Goal: Information Seeking & Learning: Find specific fact

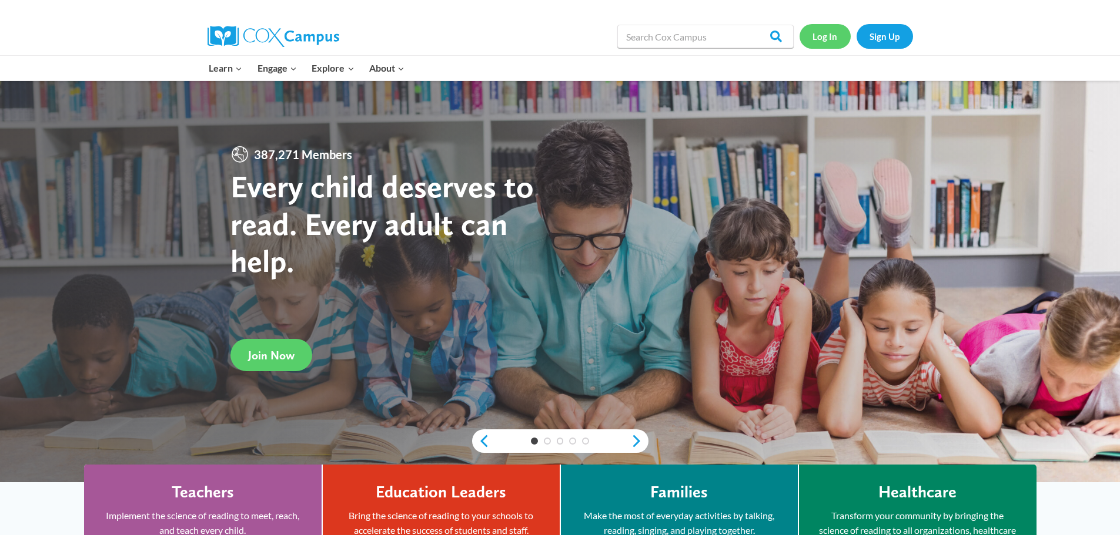
click at [829, 37] on link "Log In" at bounding box center [824, 36] width 51 height 24
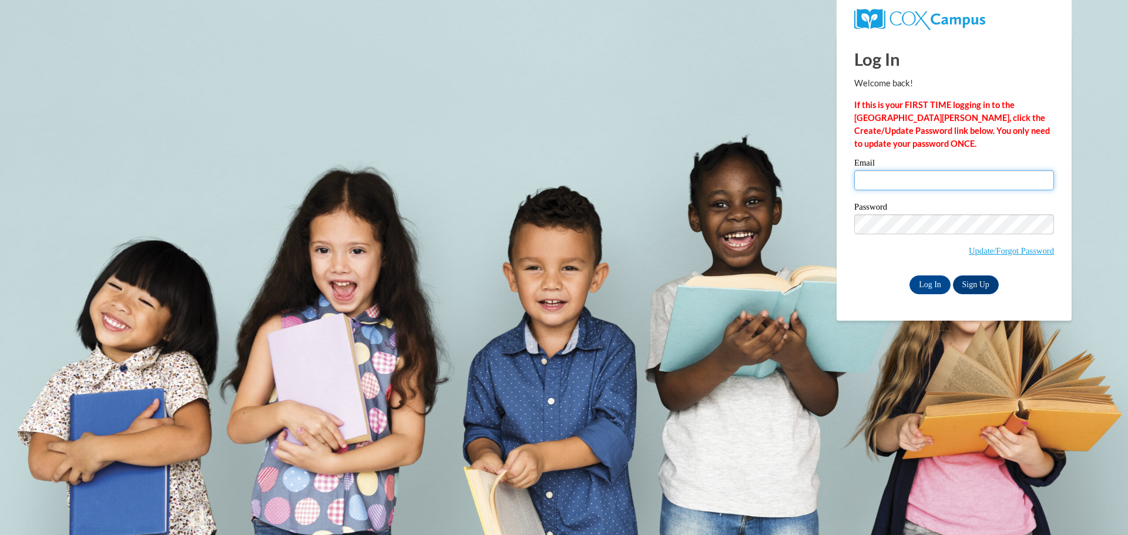
click at [888, 173] on input "Email" at bounding box center [955, 180] width 200 height 20
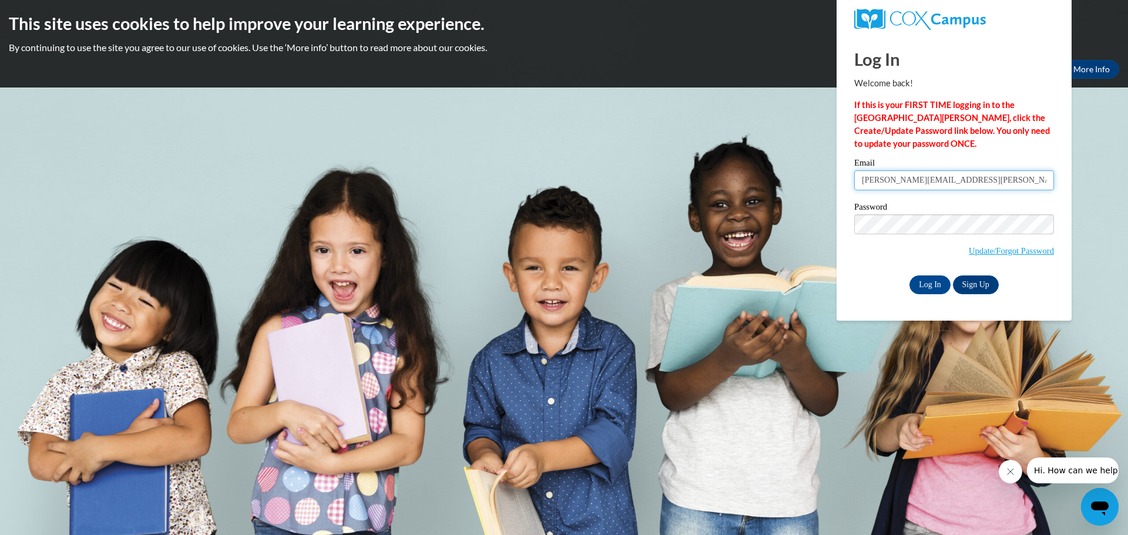
type input "d.whitfield@grady.k12.ga.us"
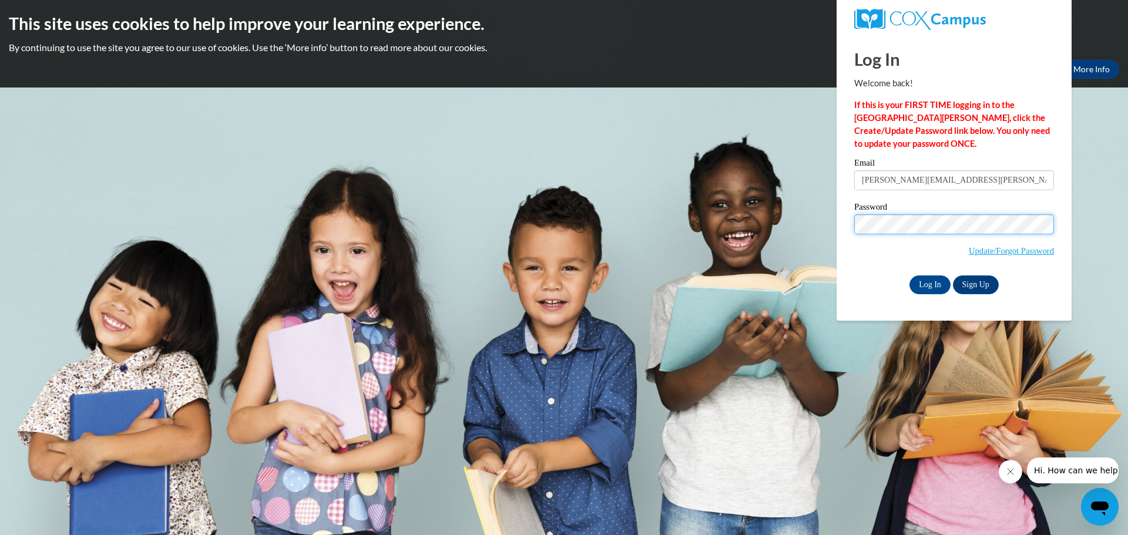
click at [910, 276] on input "Log In" at bounding box center [930, 285] width 41 height 19
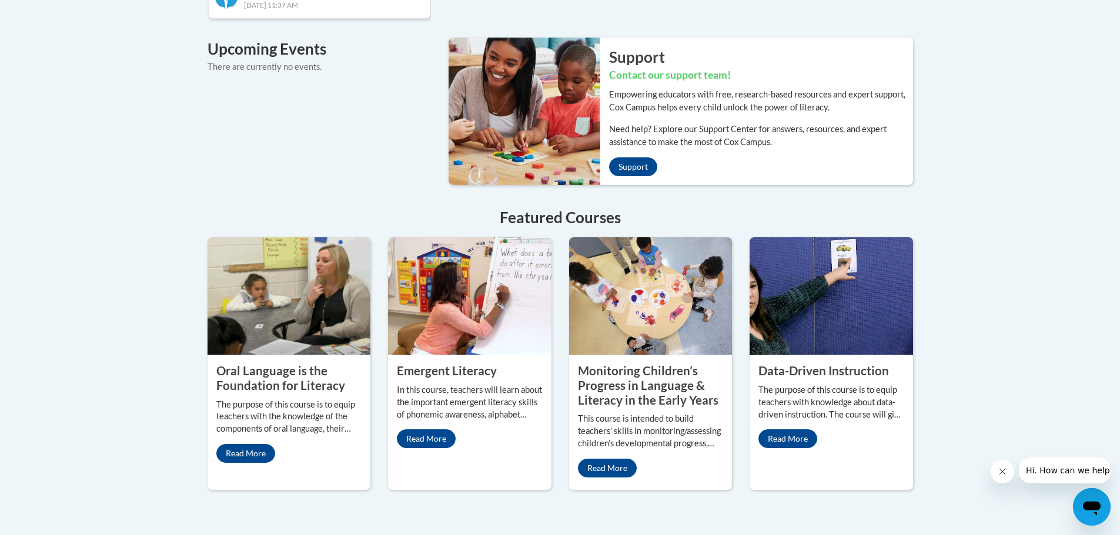
scroll to position [940, 0]
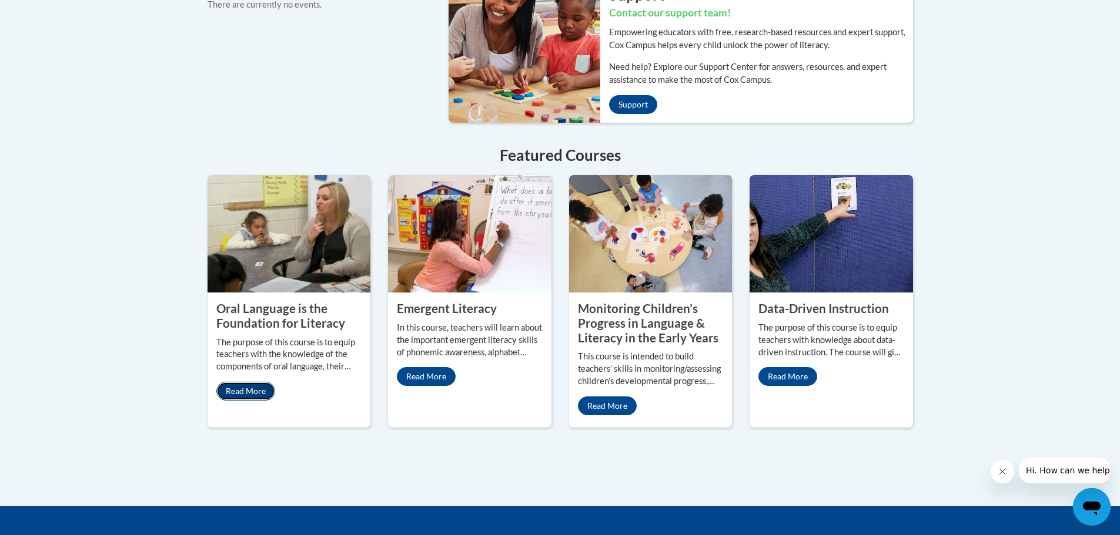
click at [262, 382] on link "Read More" at bounding box center [245, 391] width 59 height 19
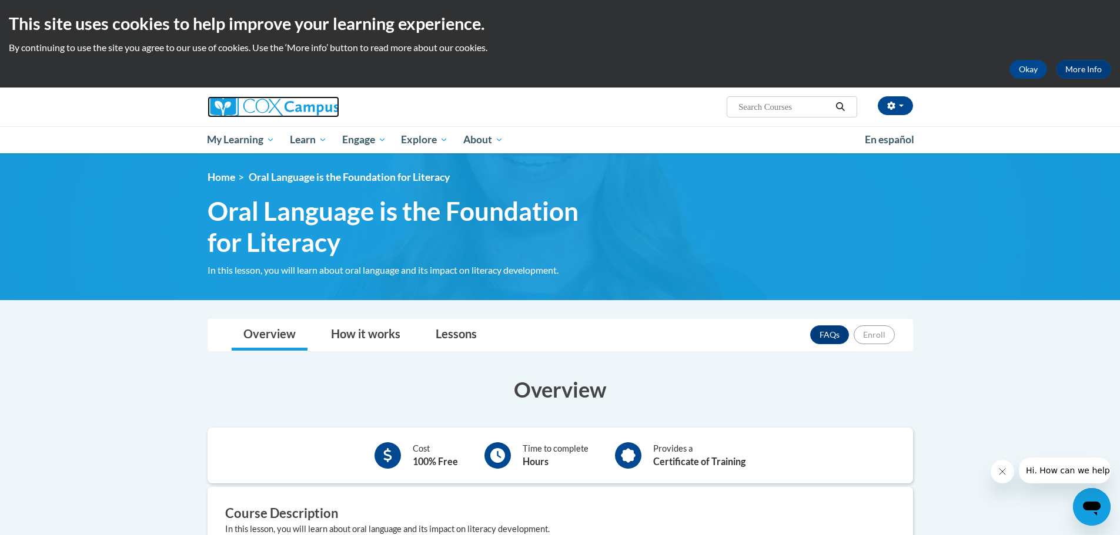
click at [281, 106] on img at bounding box center [273, 106] width 132 height 21
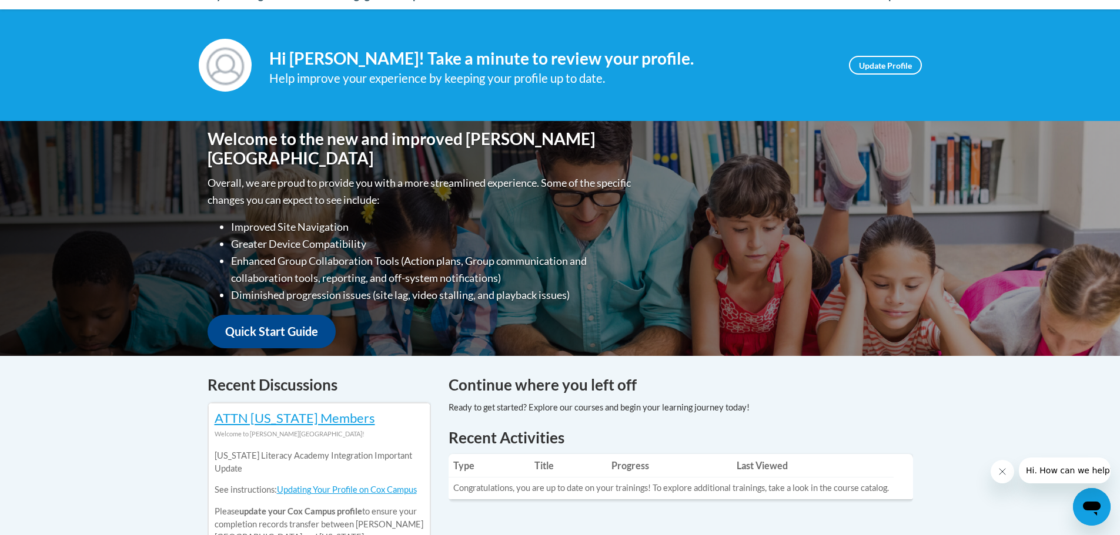
scroll to position [118, 0]
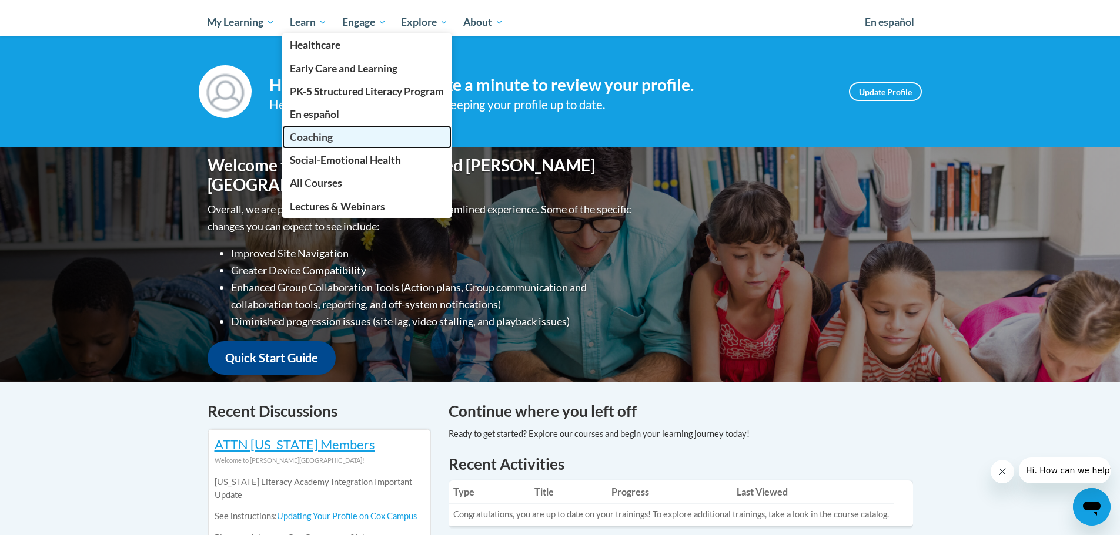
click at [305, 130] on link "Coaching" at bounding box center [366, 137] width 169 height 23
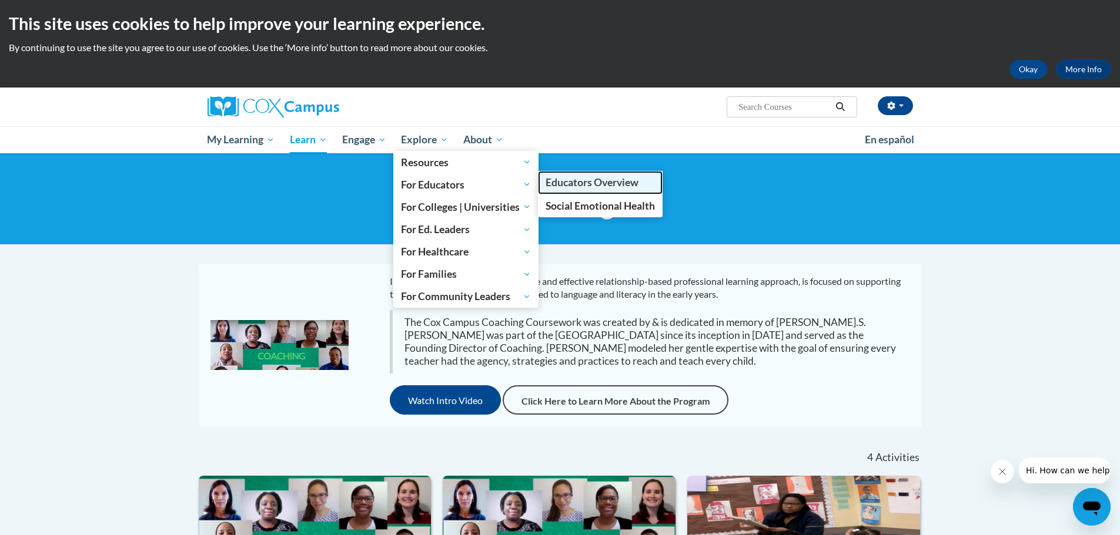
click at [577, 185] on span "Educators Overview" at bounding box center [591, 182] width 93 height 12
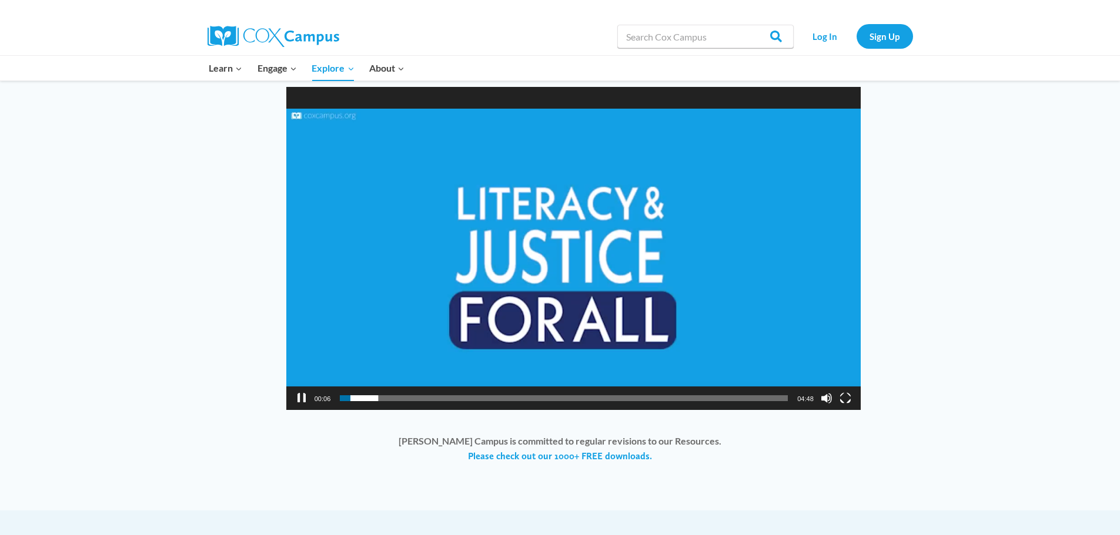
scroll to position [882, 0]
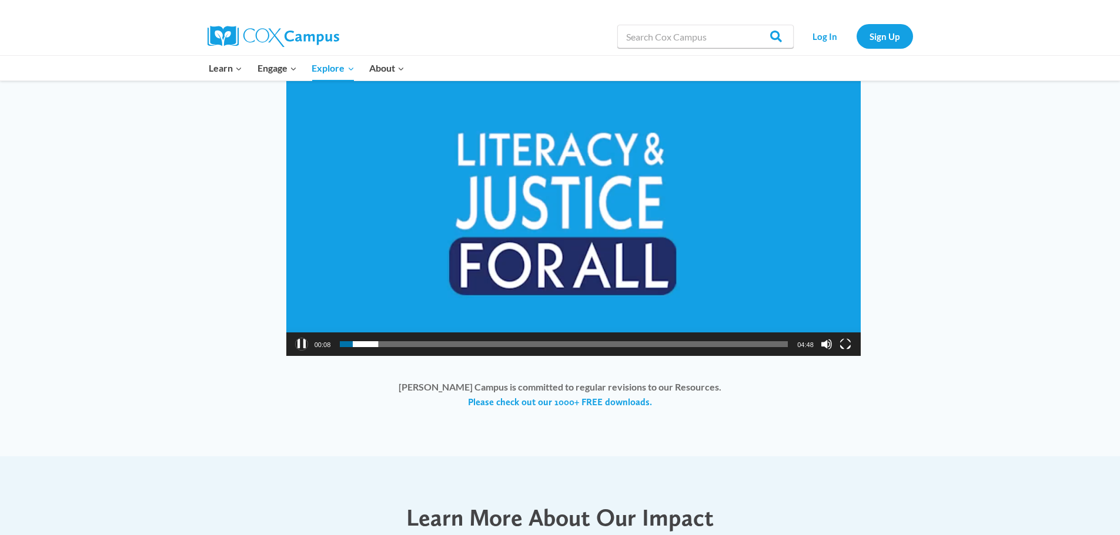
click at [299, 348] on button "Pause" at bounding box center [302, 345] width 12 height 12
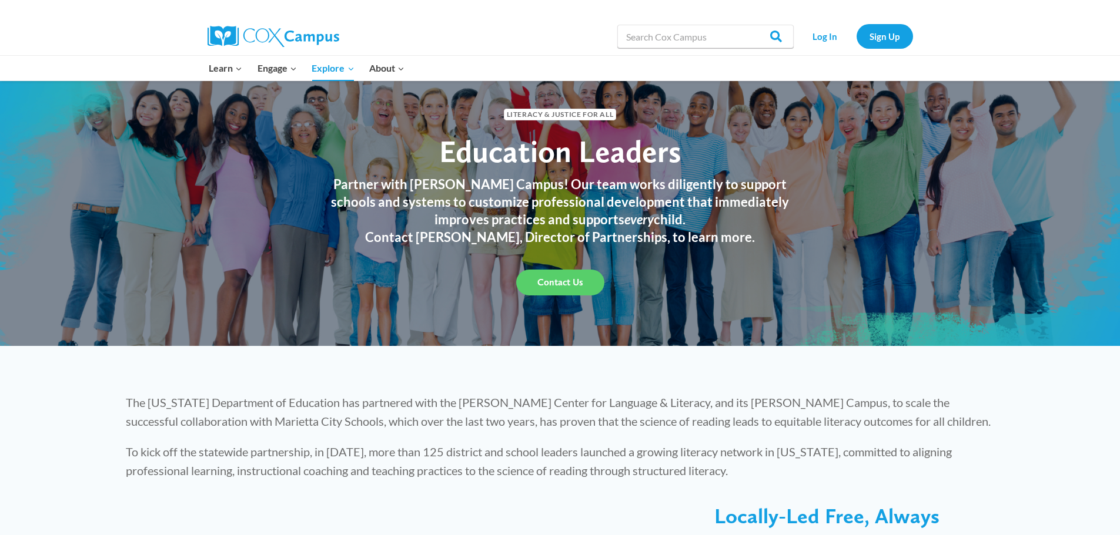
scroll to position [0, 0]
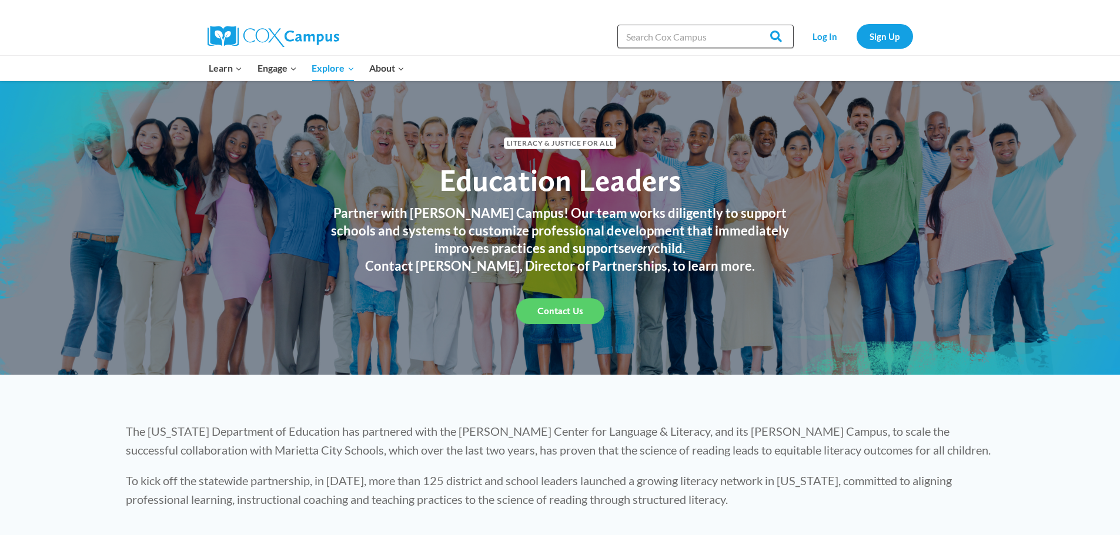
click at [639, 39] on input "Search in [URL][DOMAIN_NAME]" at bounding box center [705, 37] width 176 height 24
type input "6-step vocabulary routine"
click at [748, 25] on input "Search" at bounding box center [771, 37] width 46 height 24
